Goal: Navigation & Orientation: Go to known website

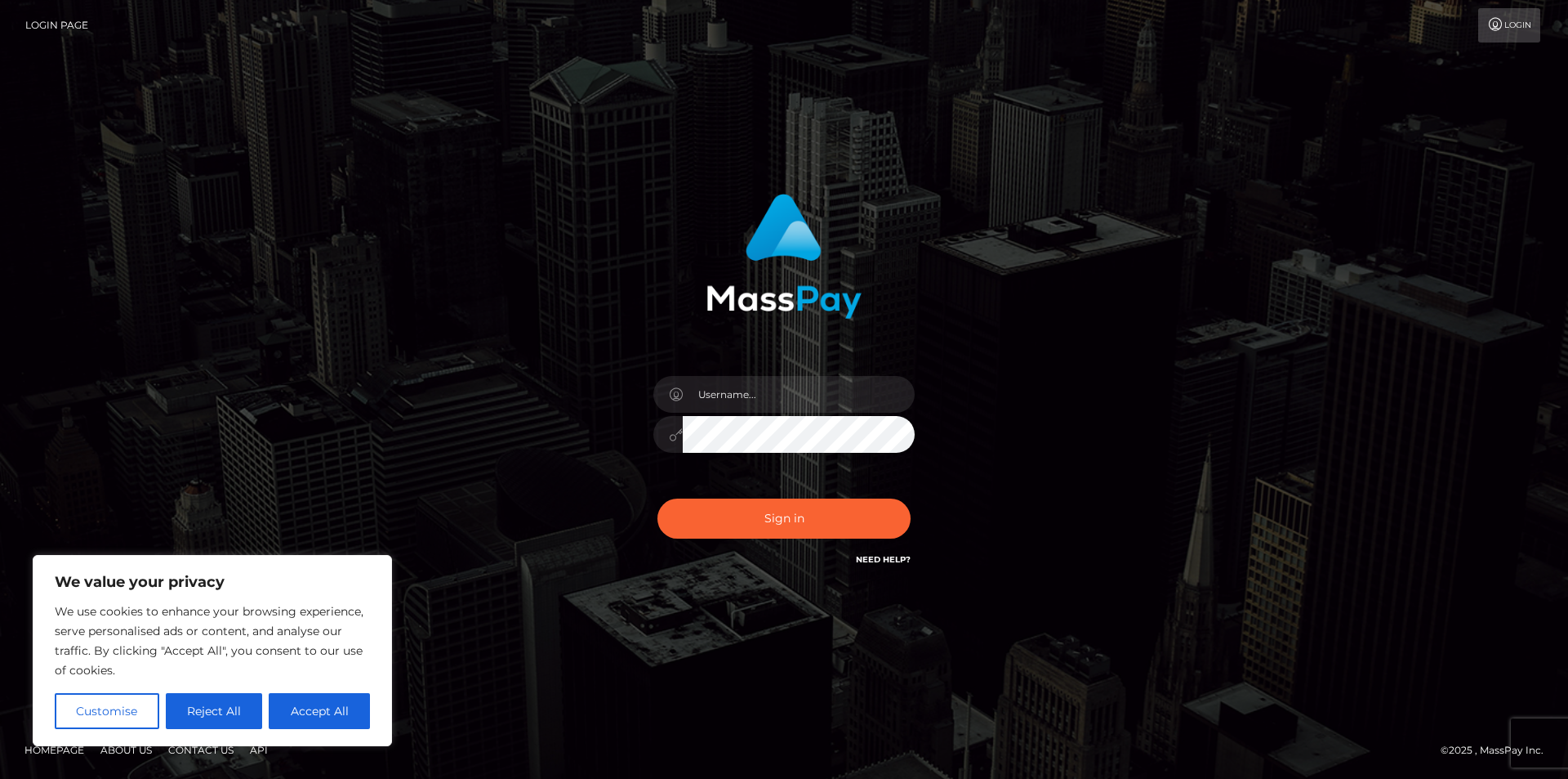
click at [564, 309] on div at bounding box center [784, 389] width 454 height 416
click at [338, 704] on button "Accept All" at bounding box center [320, 710] width 101 height 36
checkbox input "true"
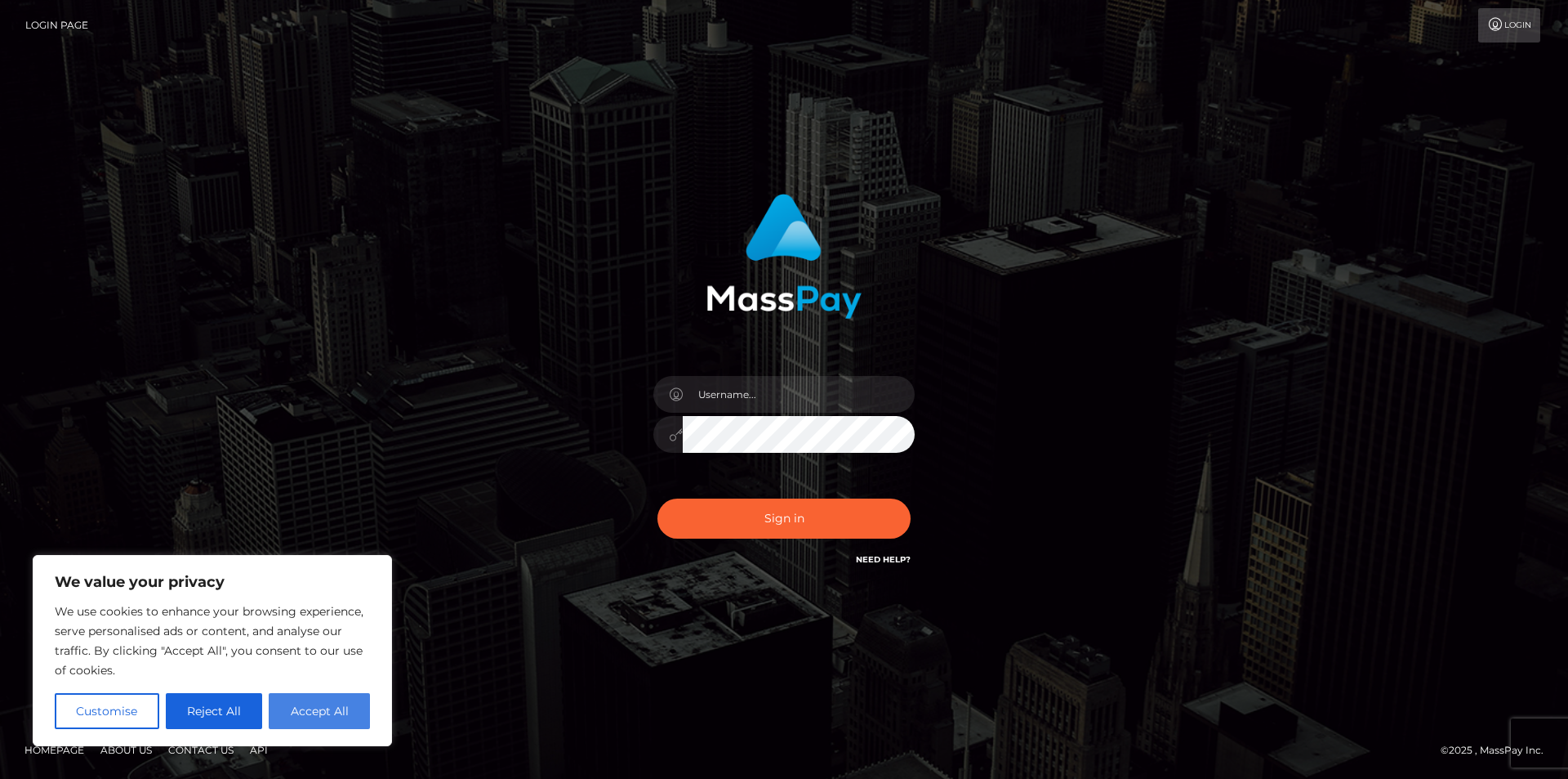
checkbox input "true"
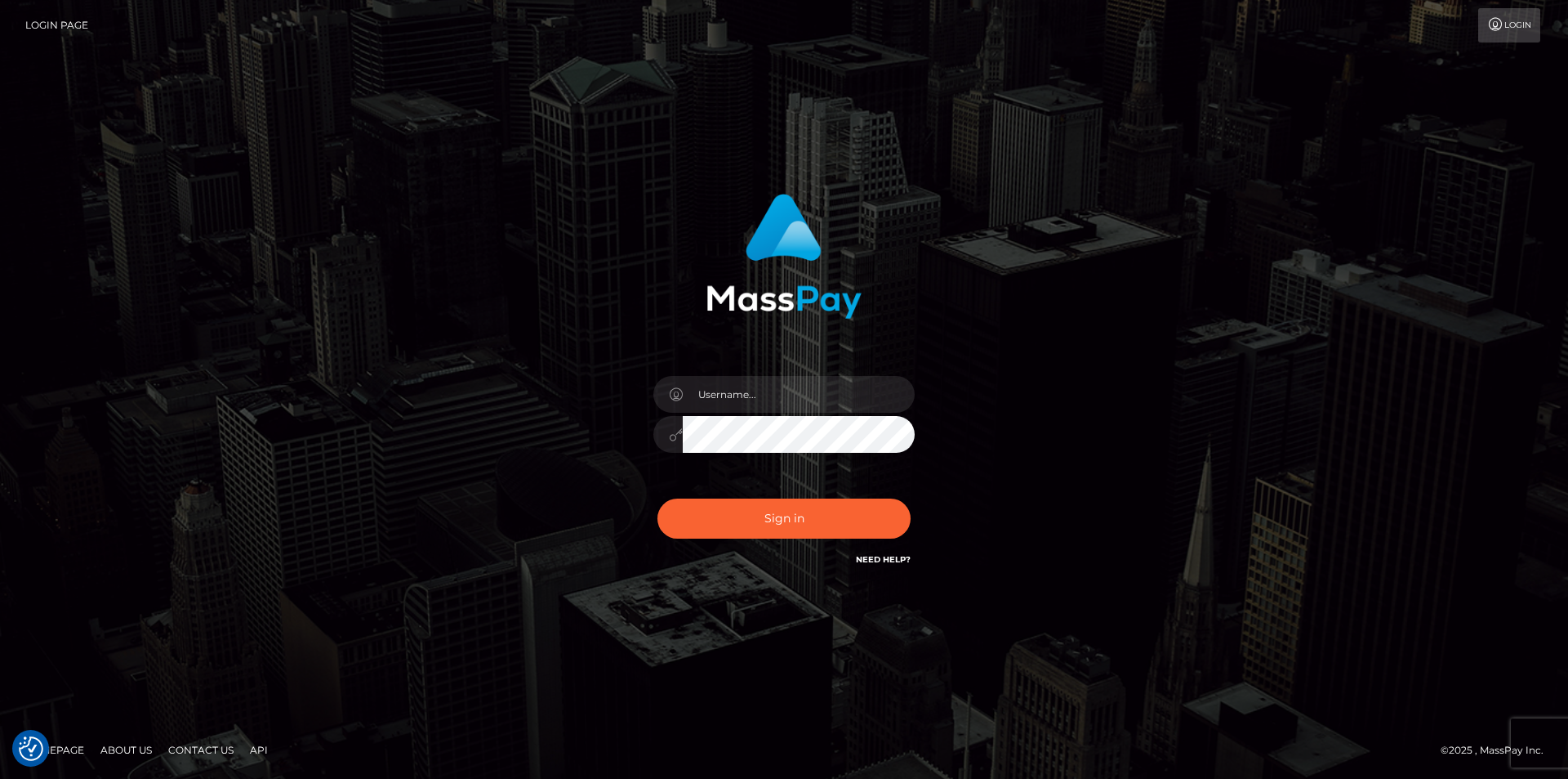
click at [1499, 15] on link "Login" at bounding box center [1509, 25] width 62 height 34
click at [869, 562] on font "Cần trợ giúp?" at bounding box center [878, 561] width 68 height 11
click at [112, 23] on font "Trang đăng nhập" at bounding box center [76, 25] width 101 height 12
